Goal: Task Accomplishment & Management: Use online tool/utility

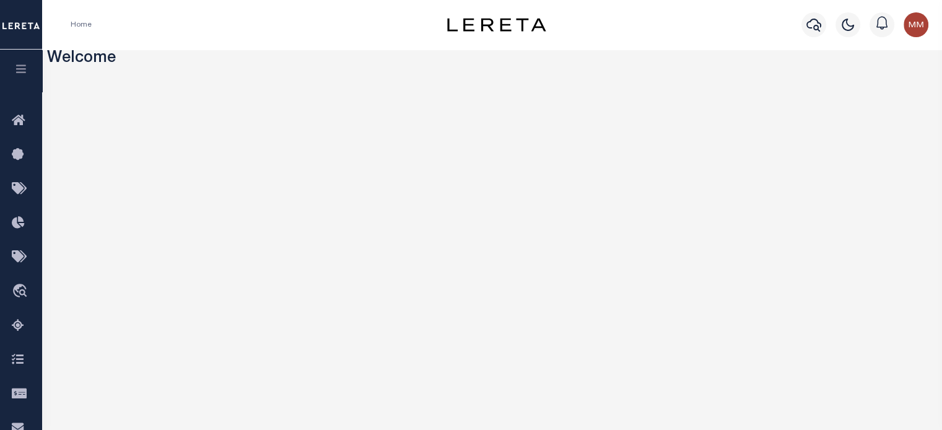
click at [20, 72] on icon "button" at bounding box center [21, 68] width 14 height 11
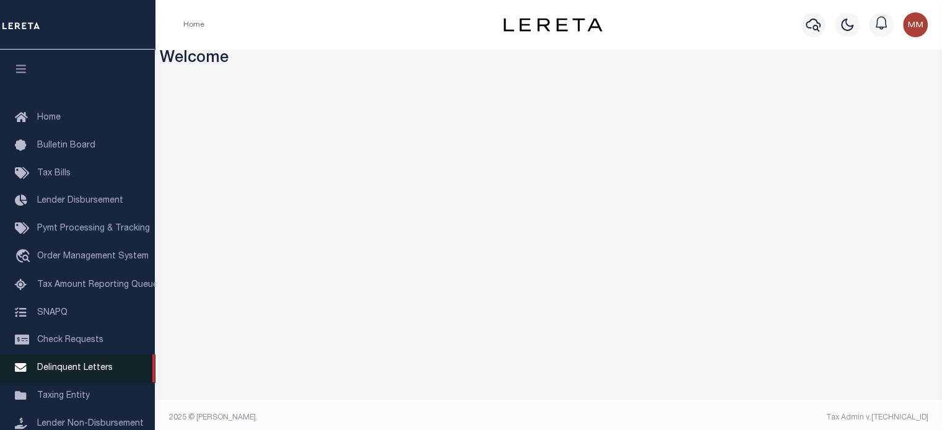
scroll to position [176, 0]
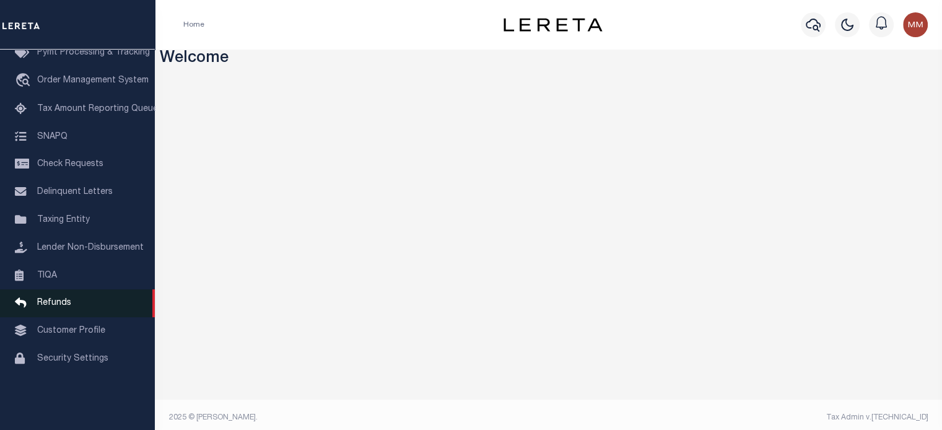
click at [55, 307] on span "Refunds" at bounding box center [54, 303] width 34 height 9
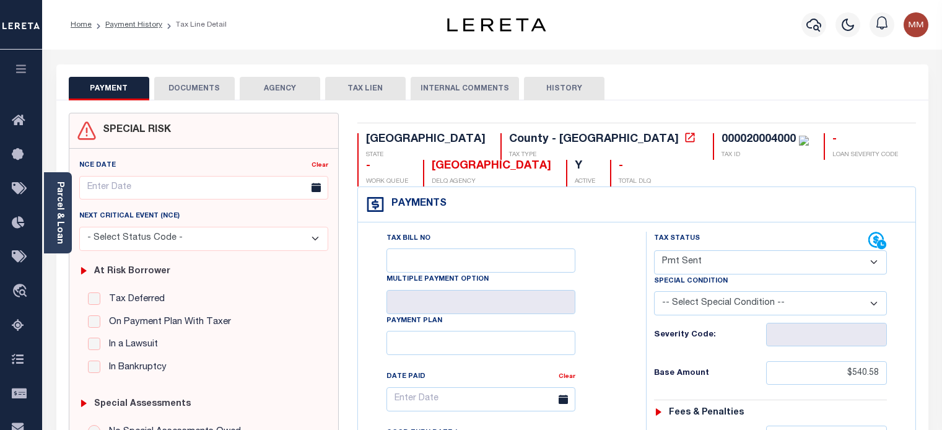
select select "SNT"
